Goal: Information Seeking & Learning: Find specific fact

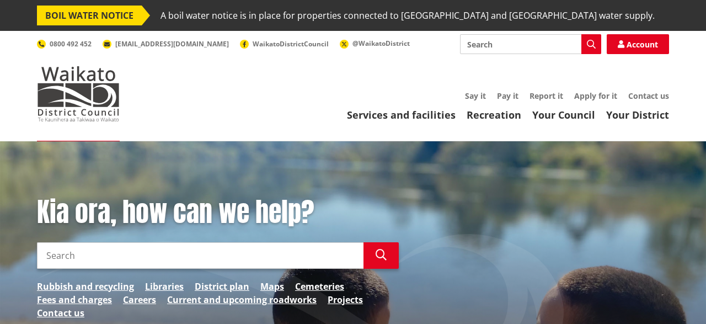
click at [51, 255] on input "Search" at bounding box center [200, 255] width 327 height 26
type input "property information"
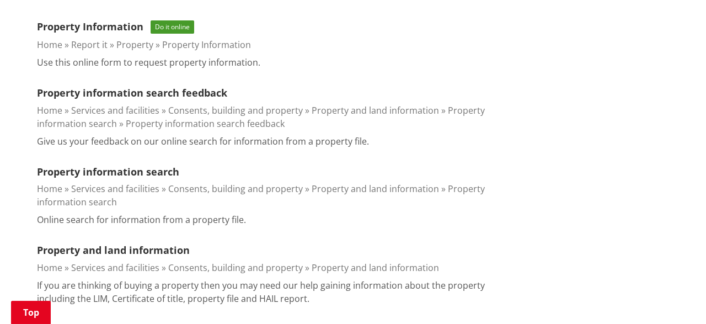
scroll to position [402, 0]
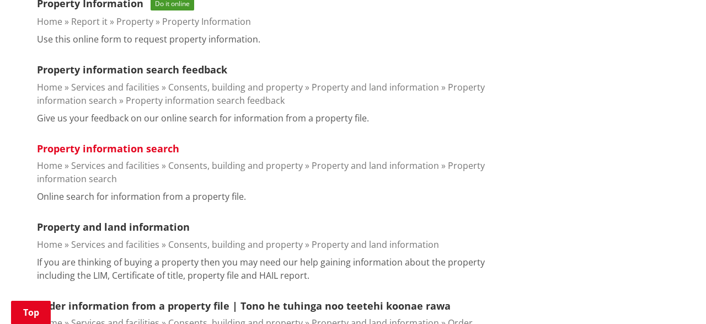
click at [100, 147] on link "Property information search" at bounding box center [108, 148] width 142 height 13
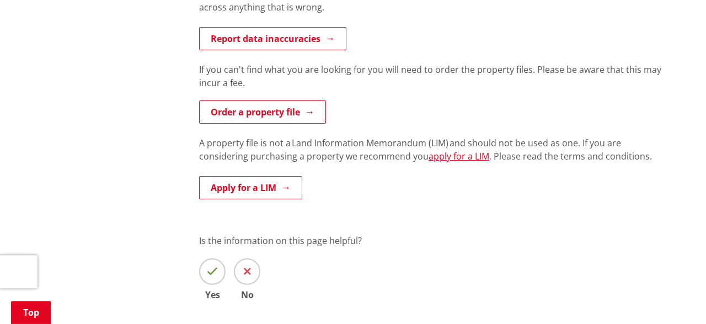
scroll to position [1090, 0]
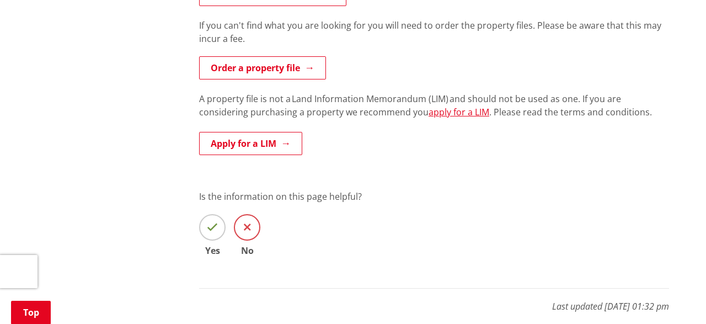
click at [249, 223] on icon at bounding box center [247, 227] width 7 height 11
click at [0, 0] on input "No" at bounding box center [0, 0] width 0 height 0
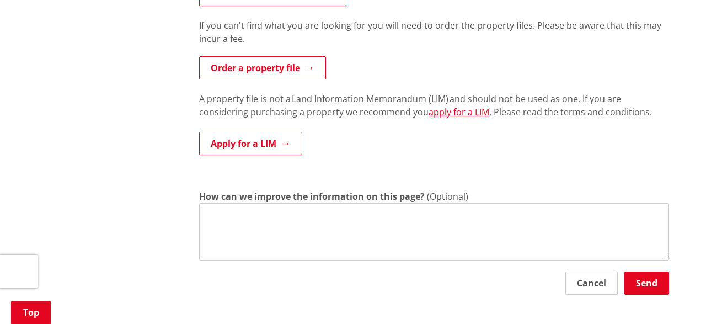
click at [226, 217] on textarea "How can we improve the information on this page?" at bounding box center [434, 231] width 470 height 57
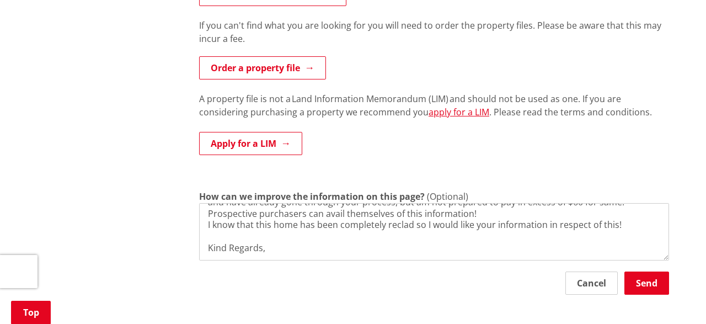
scroll to position [41, 0]
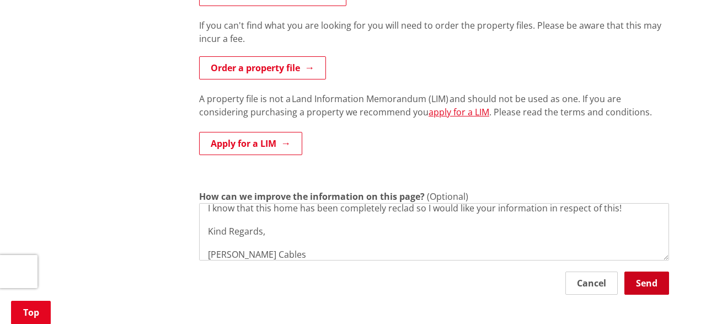
type textarea "I would like to access basic files for a home at [STREET_ADDRESS][PERSON_NAME]!…"
click at [645, 279] on button "Send" at bounding box center [647, 282] width 45 height 23
